Goal: Task Accomplishment & Management: Use online tool/utility

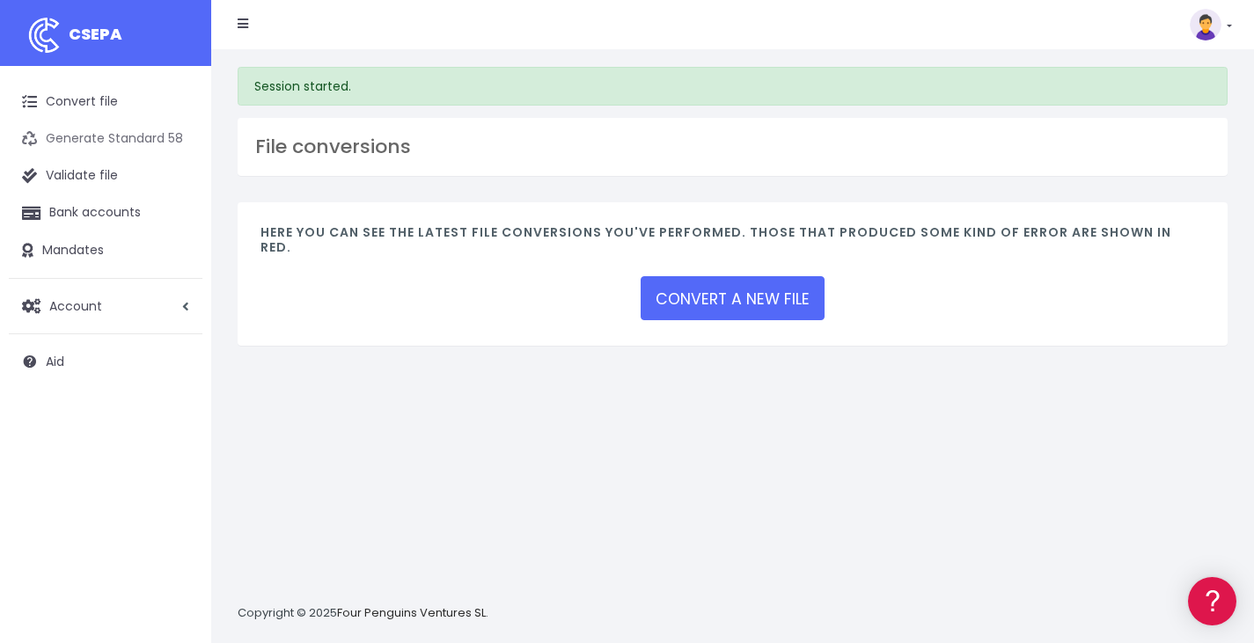
click at [111, 128] on link "Generate Standard 58" at bounding box center [106, 139] width 194 height 37
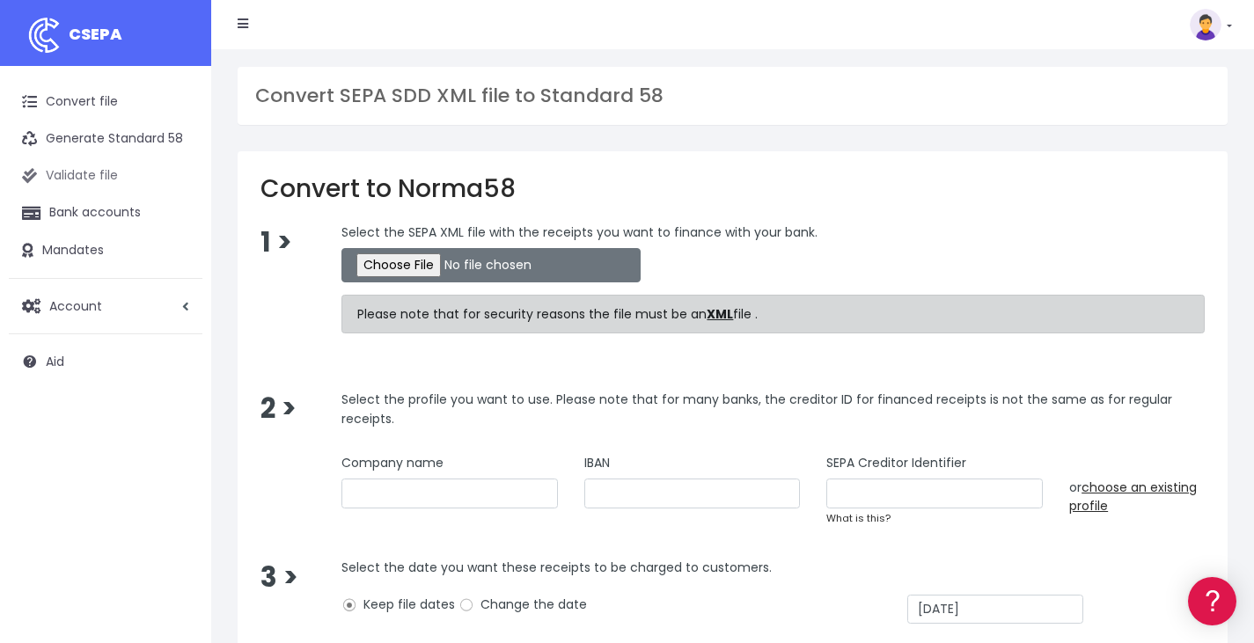
click at [103, 185] on link "Validate file" at bounding box center [106, 176] width 194 height 37
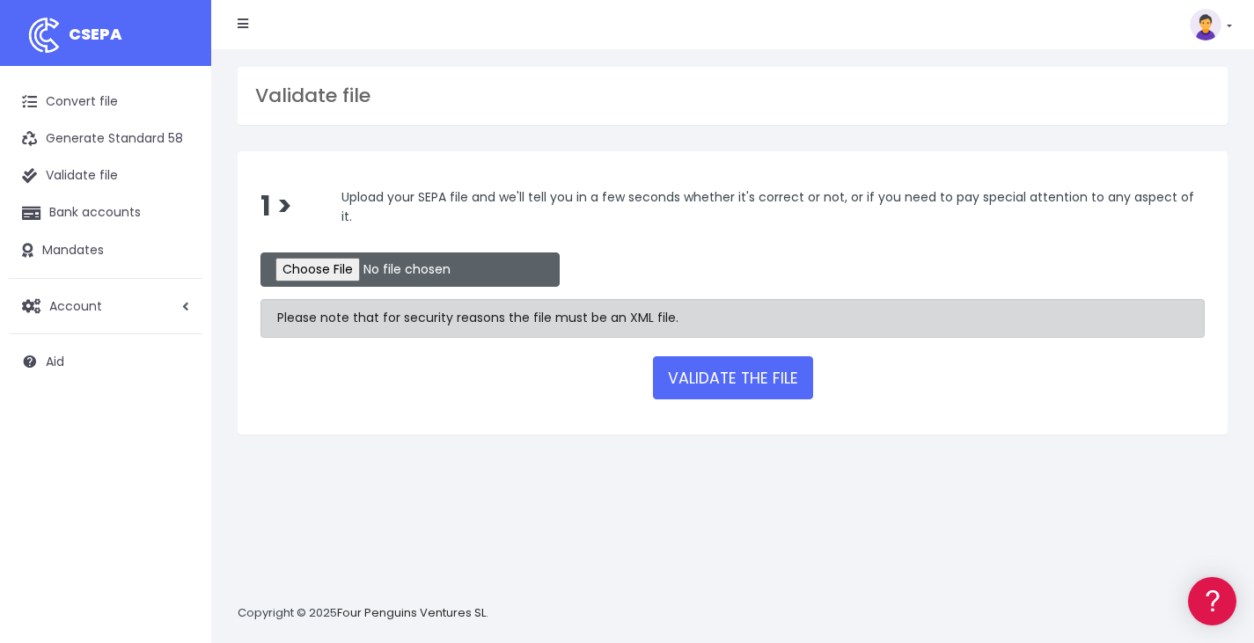
click at [326, 268] on input "file" at bounding box center [410, 270] width 299 height 34
type input "C:\fakepath\DB Test 1.xml"
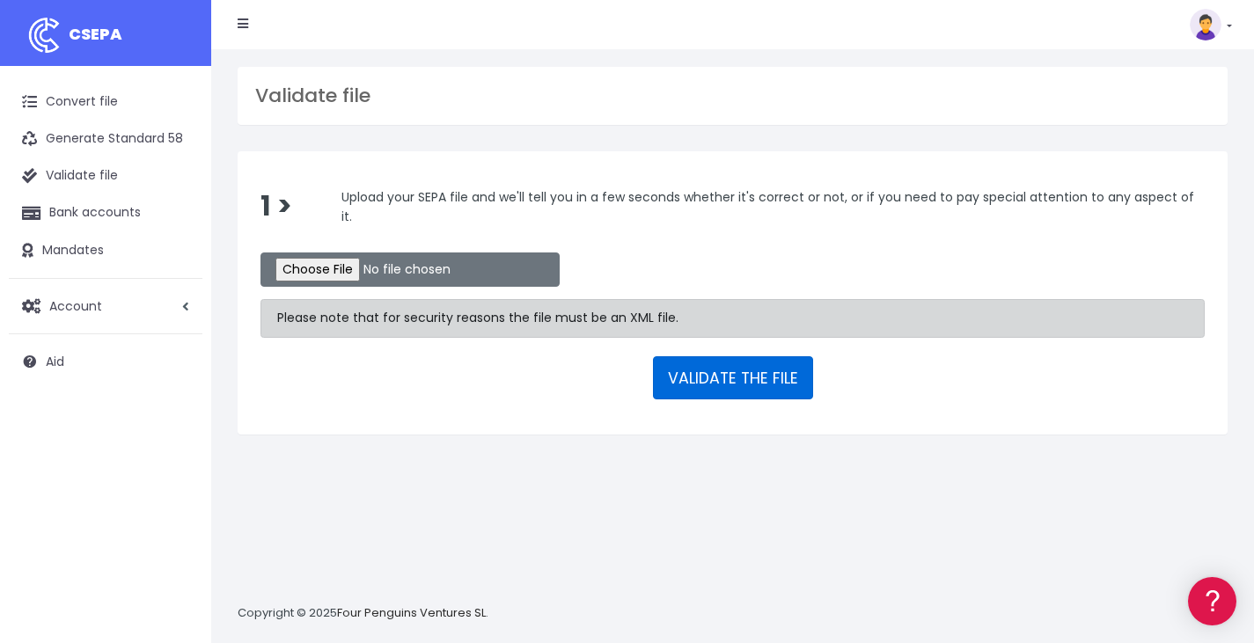
click at [708, 374] on font "VALIDATE THE FILE" at bounding box center [733, 378] width 130 height 21
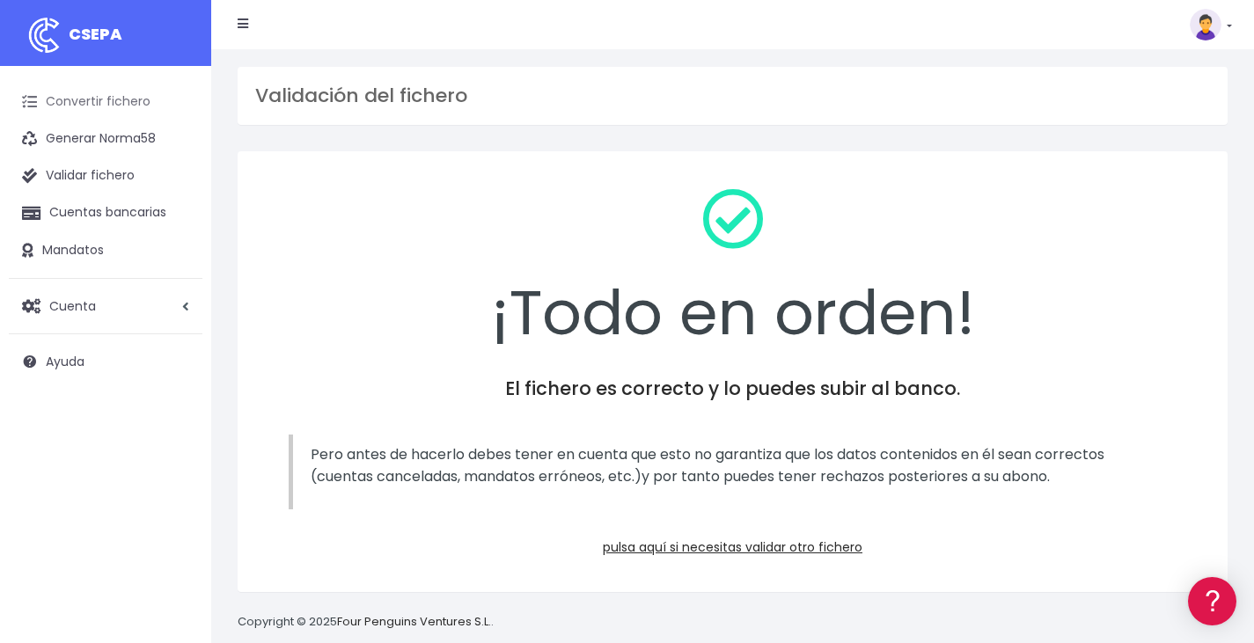
click at [123, 118] on link "Convertir fichero" at bounding box center [106, 102] width 194 height 37
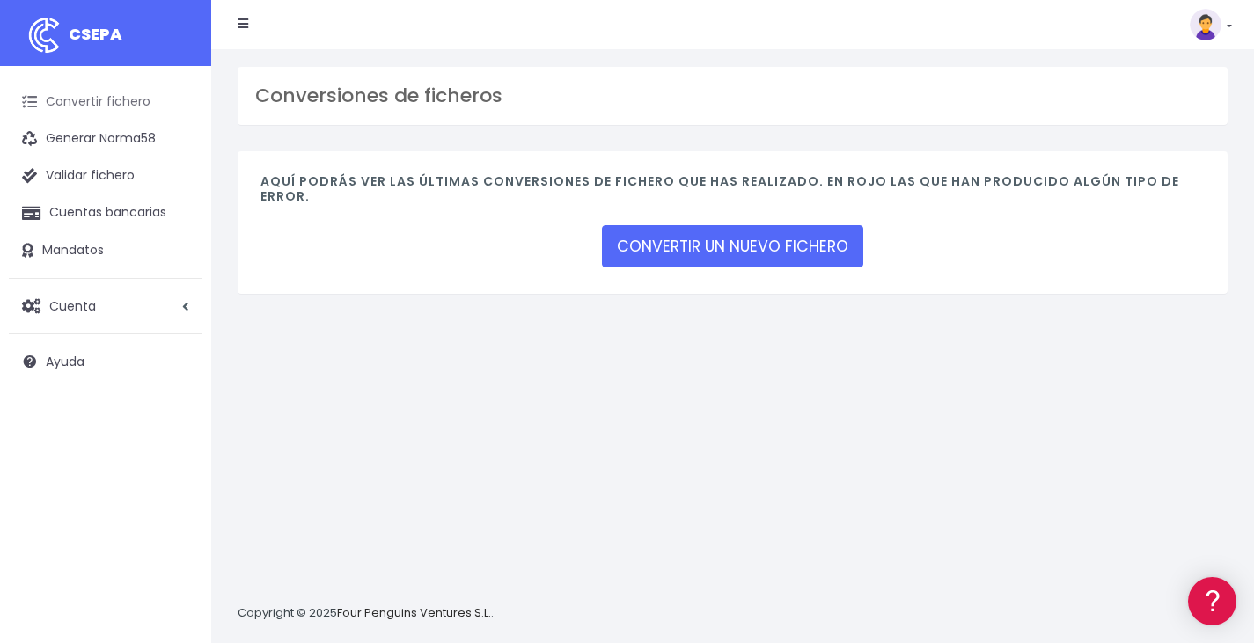
click at [121, 90] on link "Convertir fichero" at bounding box center [106, 102] width 194 height 37
click at [122, 144] on link "Generar Norma58" at bounding box center [106, 139] width 194 height 37
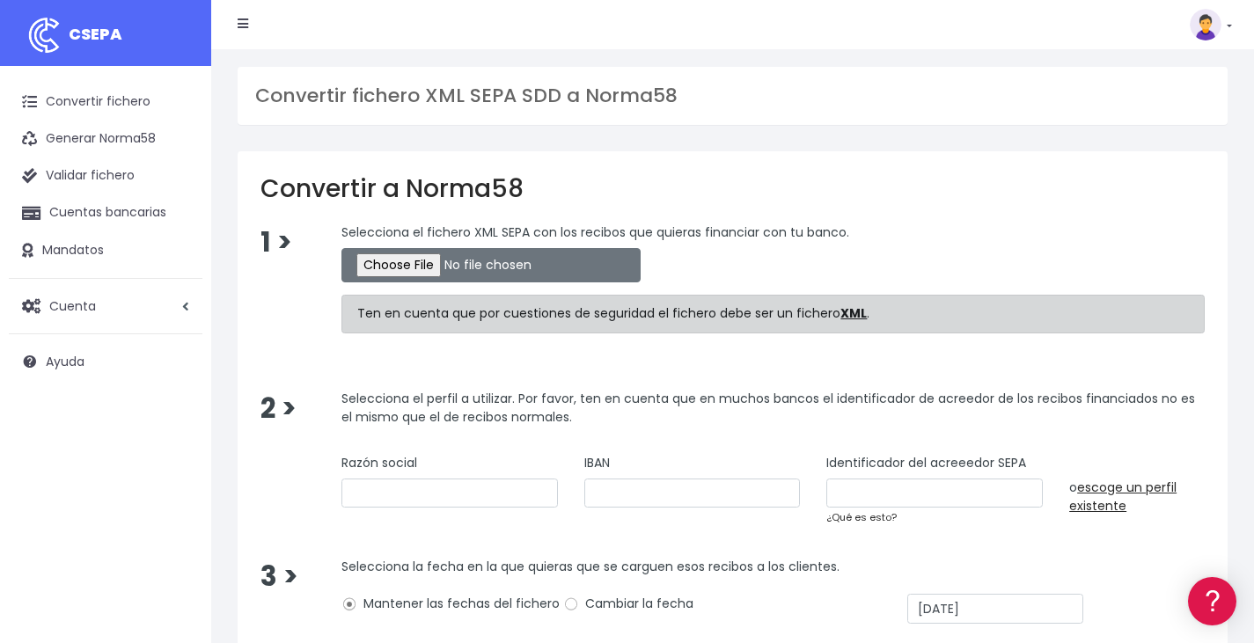
click at [1135, 83] on div "Convertir fichero XML SEPA SDD a Norma58" at bounding box center [733, 96] width 990 height 58
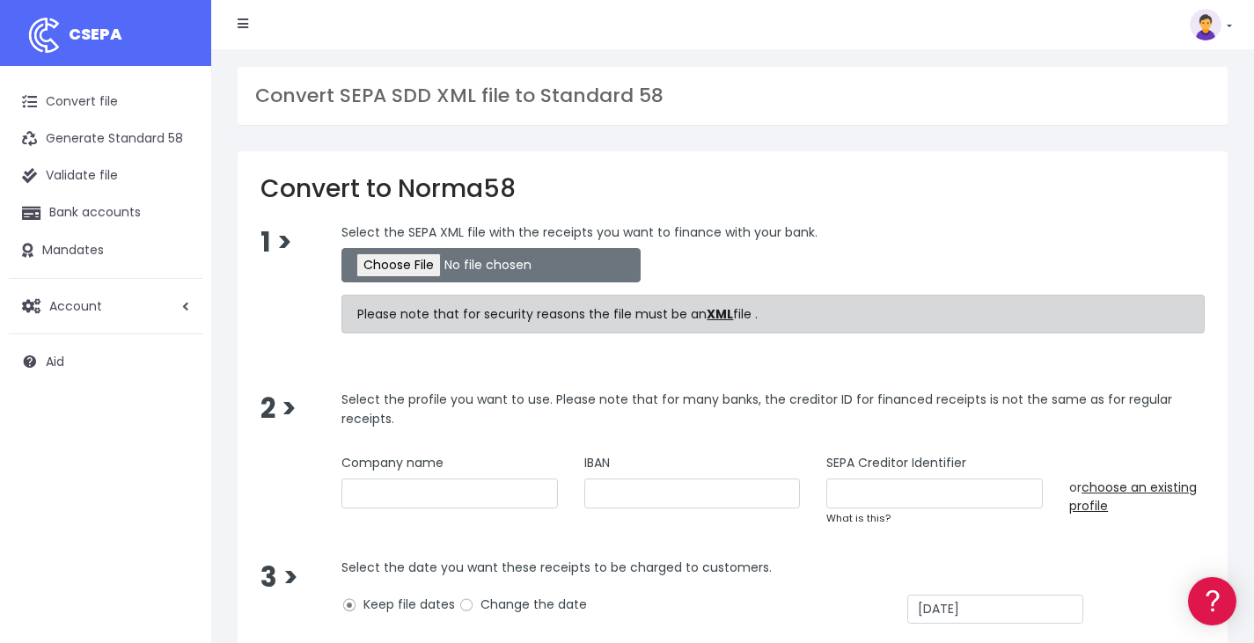
click at [929, 143] on div "Convert SEPA SDD XML file to Standard 58 Convert to Norma58 1 > Select the SEPA…" at bounding box center [732, 433] width 1043 height 769
click at [119, 114] on link "Convert file" at bounding box center [106, 102] width 194 height 37
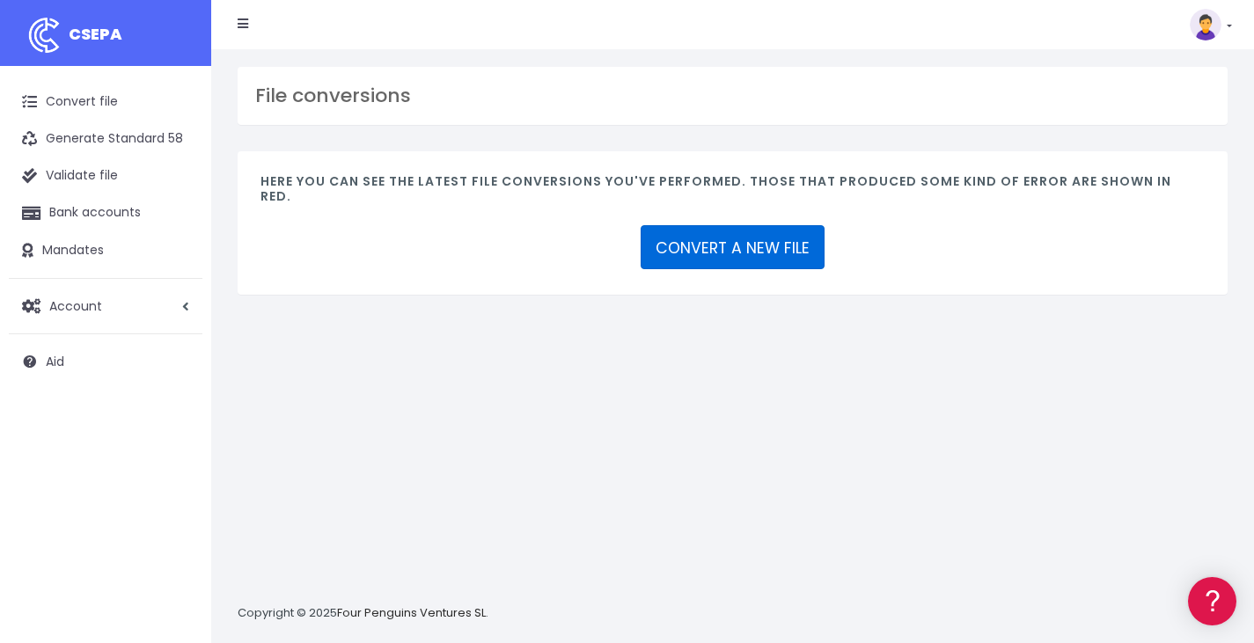
click at [752, 238] on font "CONVERT A NEW FILE" at bounding box center [733, 248] width 154 height 21
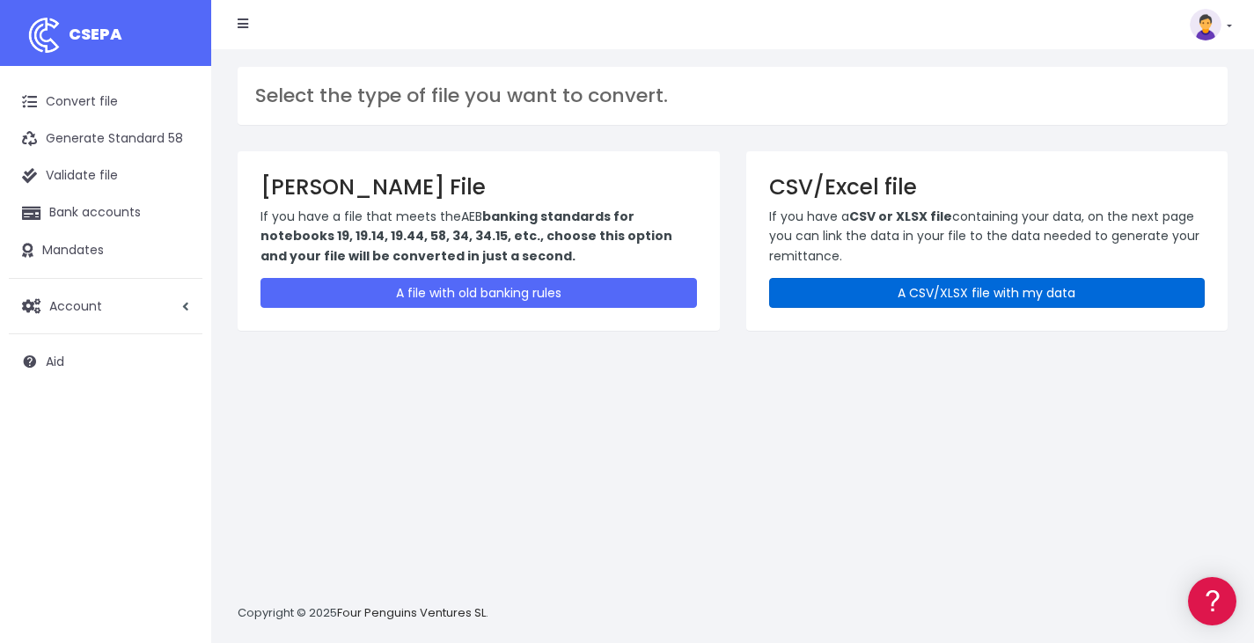
click at [1023, 306] on link "A CSV/XLSX file with my data" at bounding box center [987, 293] width 437 height 30
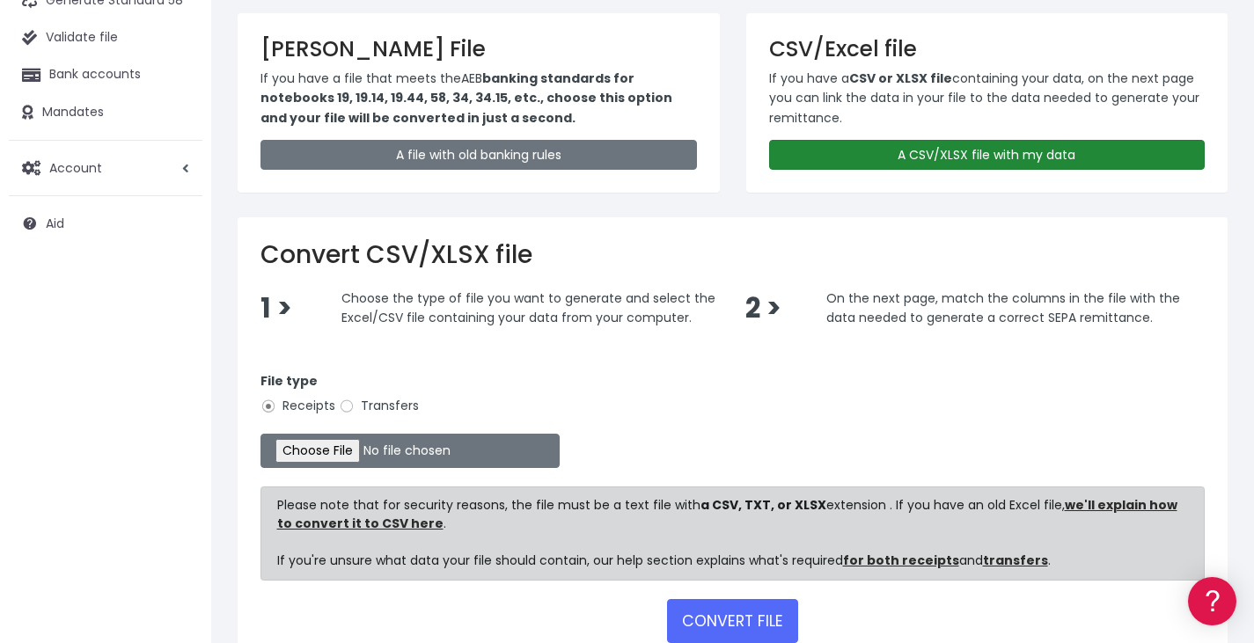
scroll to position [142, 0]
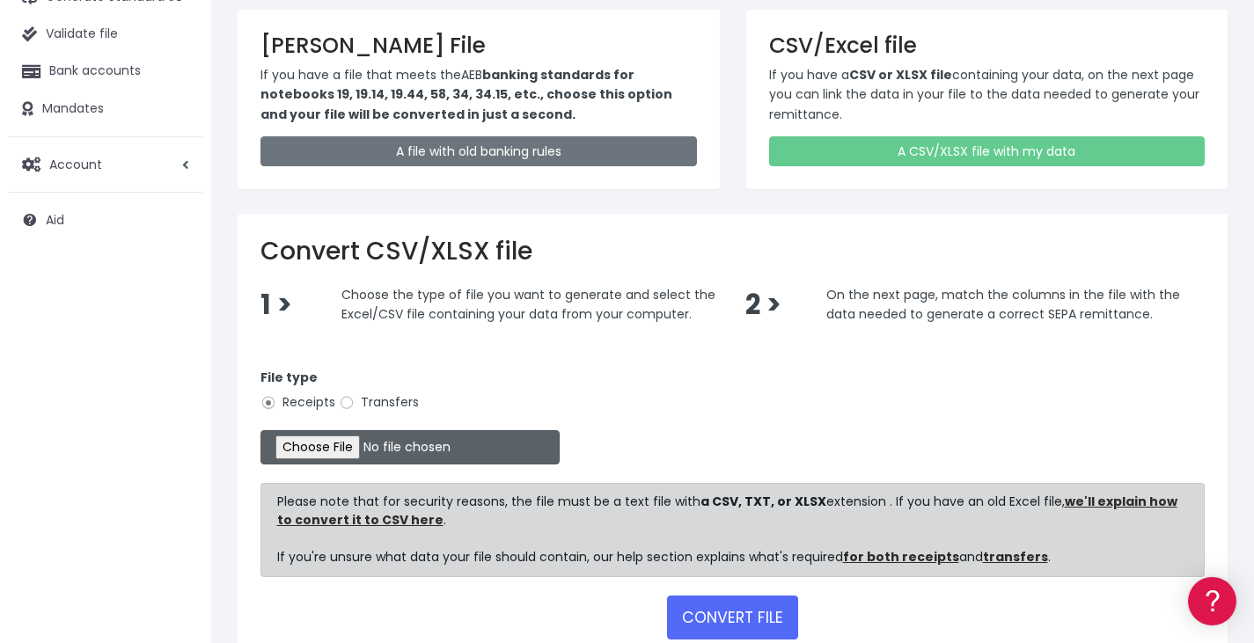
click at [335, 446] on input "file" at bounding box center [410, 447] width 299 height 34
type input "C:\fakepath\Payments DB - Copy - Csv.csv"
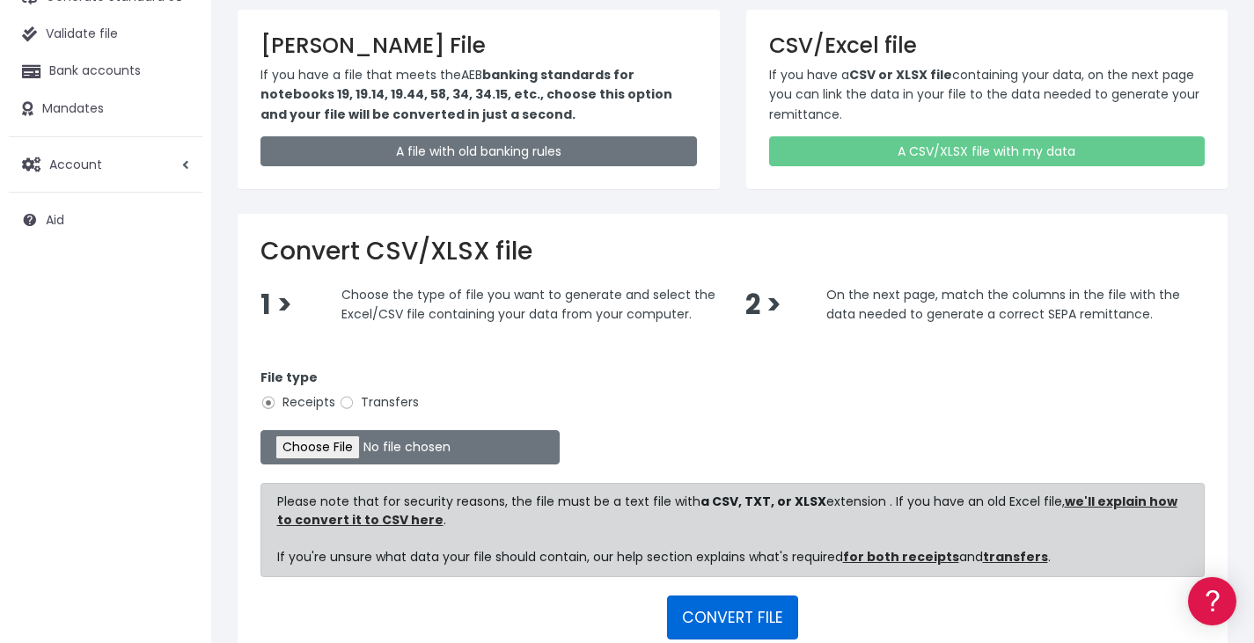
click at [711, 595] on form "File type Receipts Transfers Please note that for security reasons, the file mu…" at bounding box center [733, 501] width 944 height 302
drag, startPoint x: 711, startPoint y: 595, endPoint x: 704, endPoint y: 617, distance: 23.1
click at [704, 617] on font "CONVERT FILE" at bounding box center [732, 617] width 101 height 21
